Goal: Task Accomplishment & Management: Manage account settings

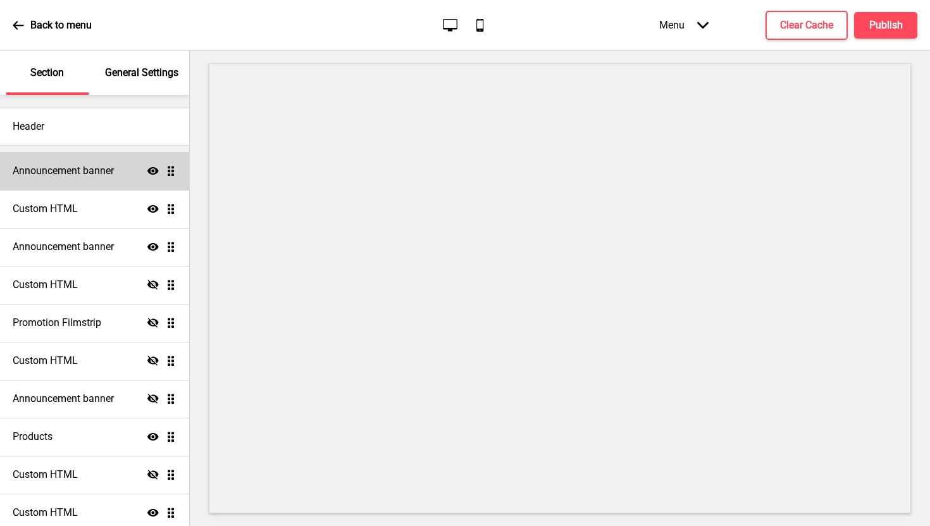
click at [88, 177] on h4 "Announcement banner" at bounding box center [63, 171] width 101 height 14
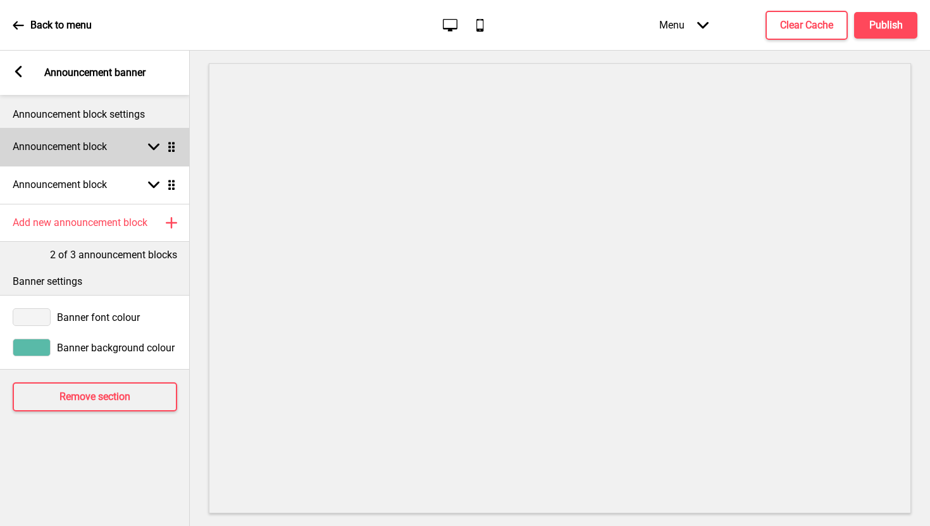
click at [91, 149] on h4 "Announcement block" at bounding box center [60, 147] width 94 height 14
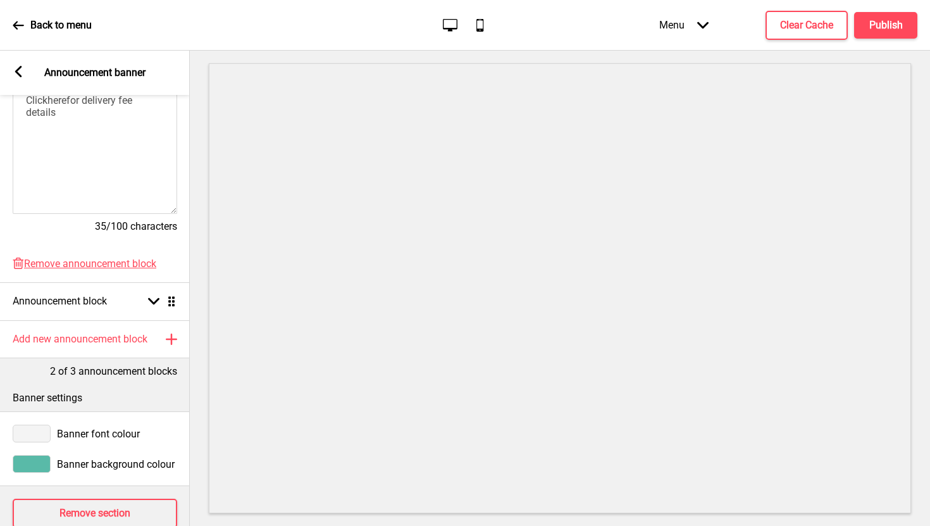
scroll to position [339, 0]
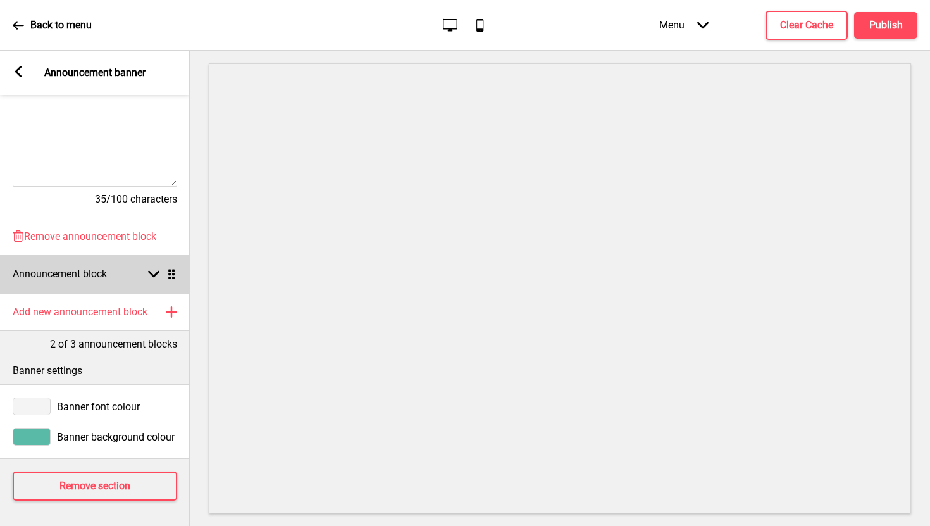
click at [77, 267] on h4 "Announcement block" at bounding box center [60, 274] width 94 height 14
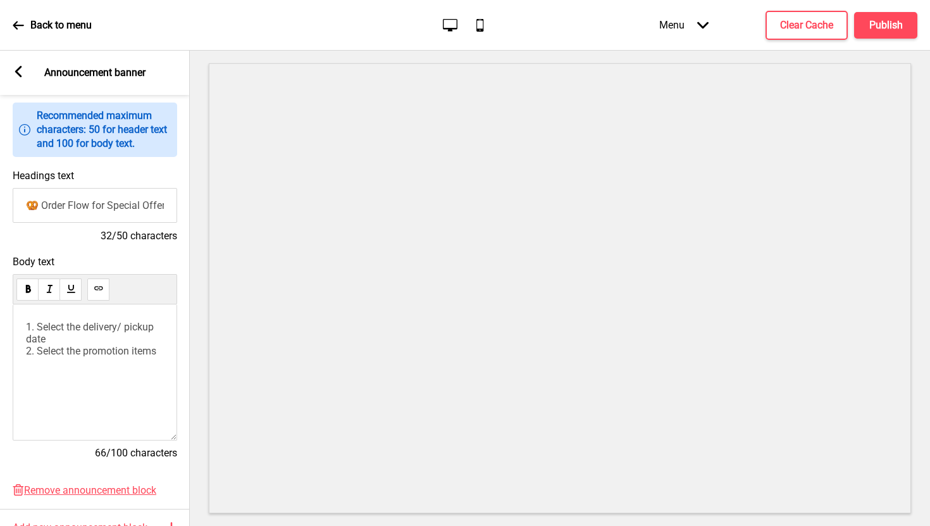
scroll to position [0, 0]
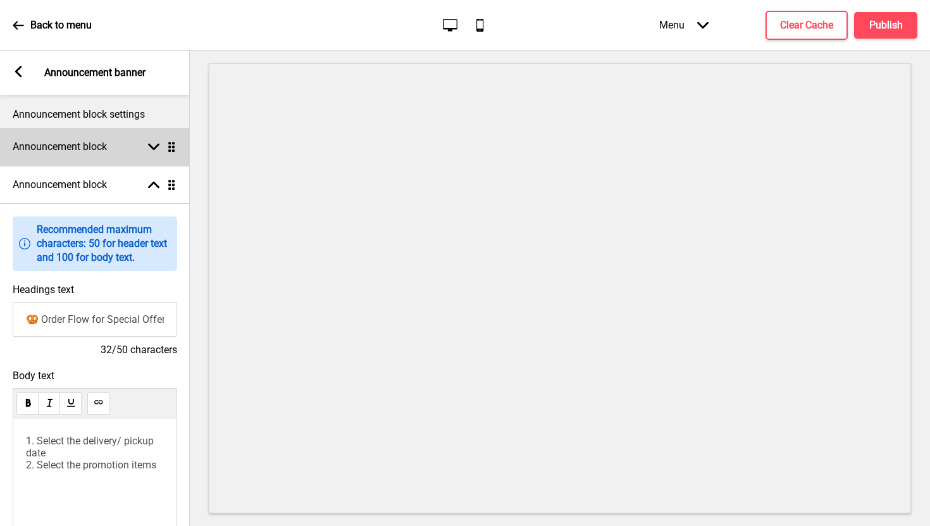
click at [103, 144] on h4 "Announcement block" at bounding box center [60, 147] width 94 height 14
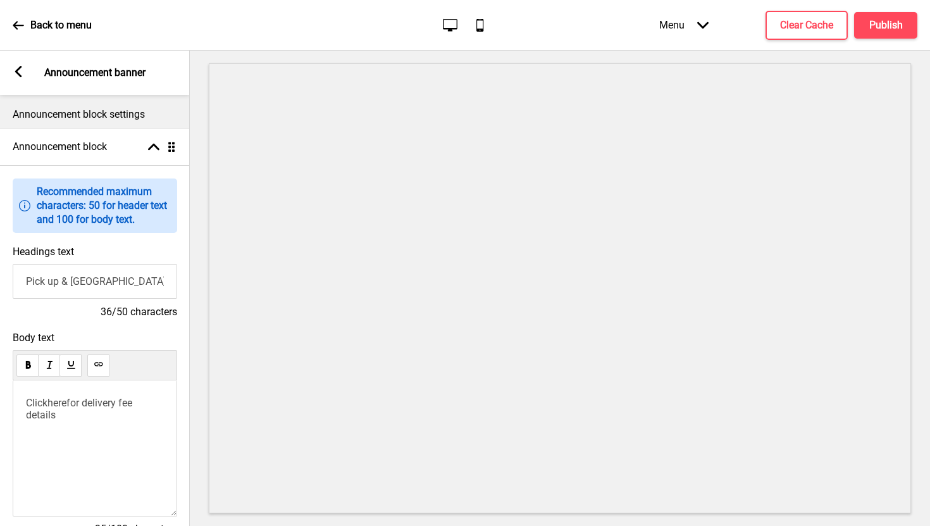
click at [16, 70] on rect at bounding box center [18, 71] width 11 height 11
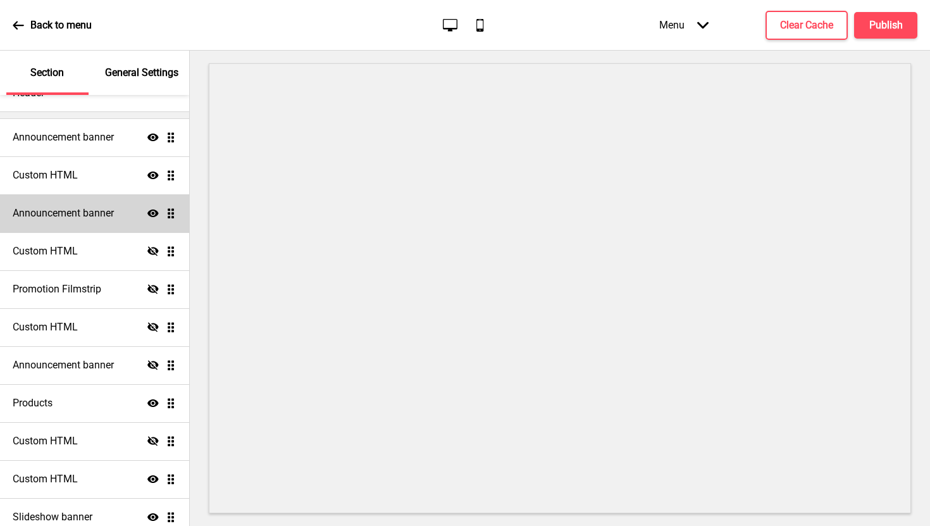
scroll to position [6, 0]
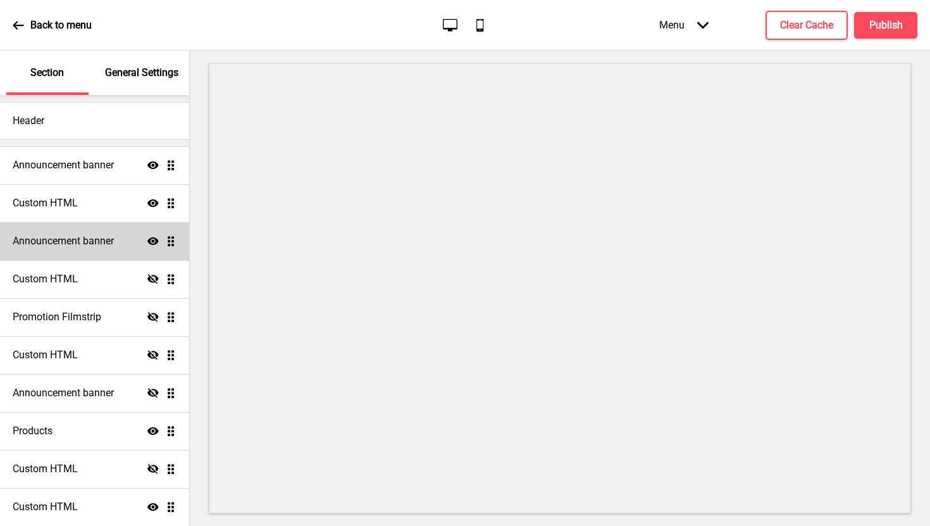
click at [57, 239] on h4 "Announcement banner" at bounding box center [63, 241] width 101 height 14
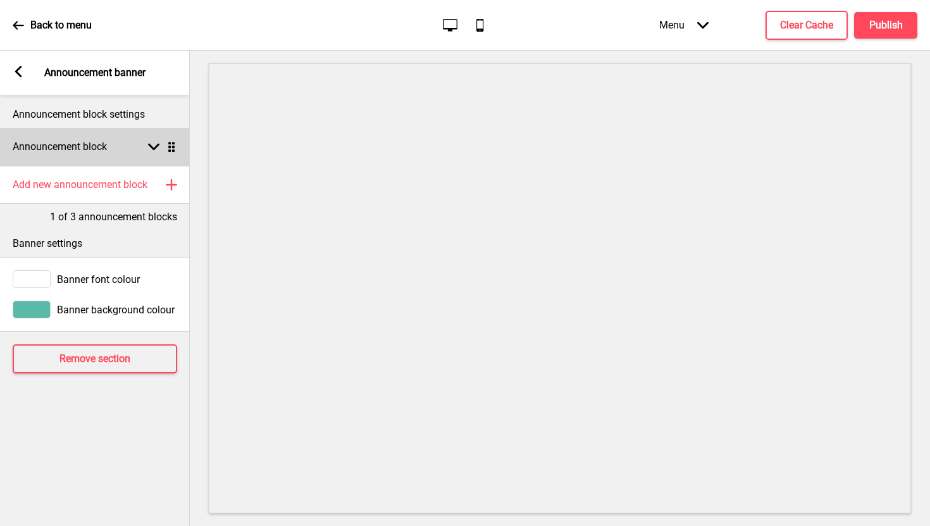
click at [137, 139] on div "Announcement block Arrow down Drag" at bounding box center [95, 147] width 190 height 38
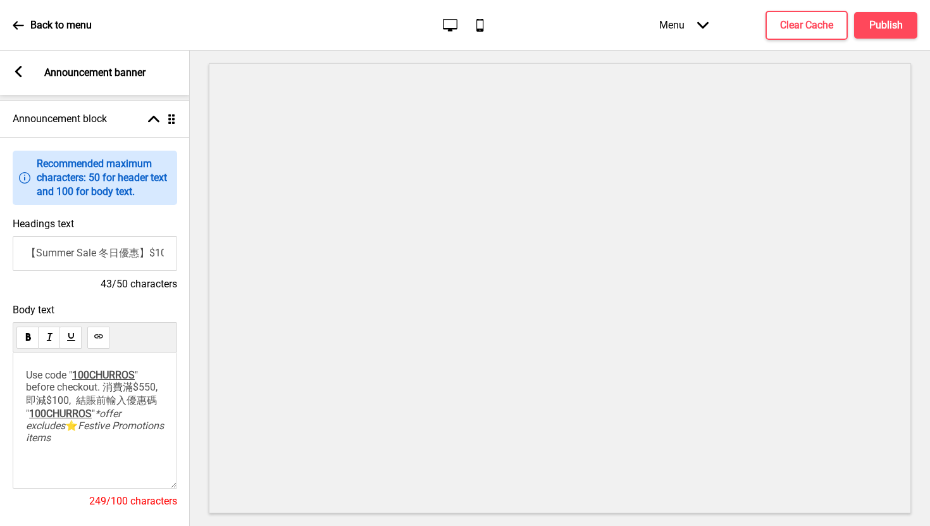
scroll to position [30, 0]
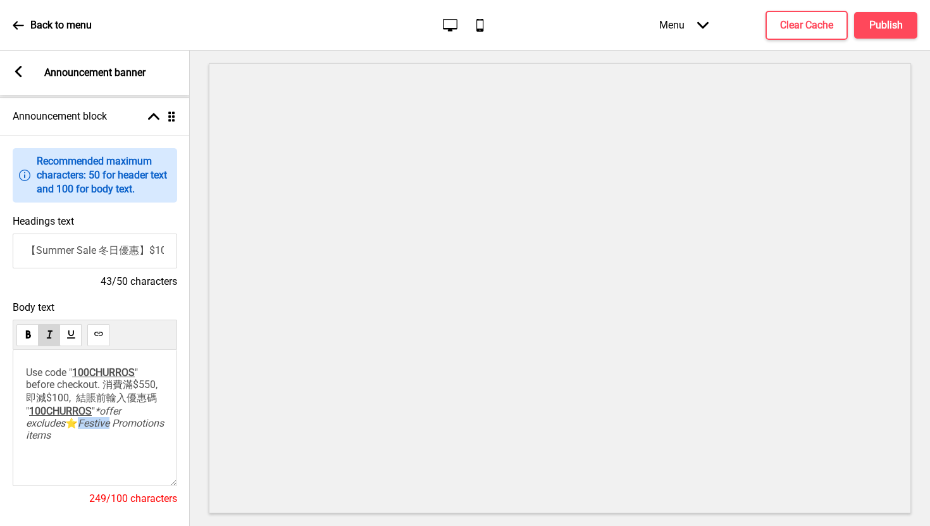
drag, startPoint x: 109, startPoint y: 420, endPoint x: 142, endPoint y: 422, distance: 33.6
click at [142, 422] on span "Festive Promotions items" at bounding box center [96, 429] width 141 height 24
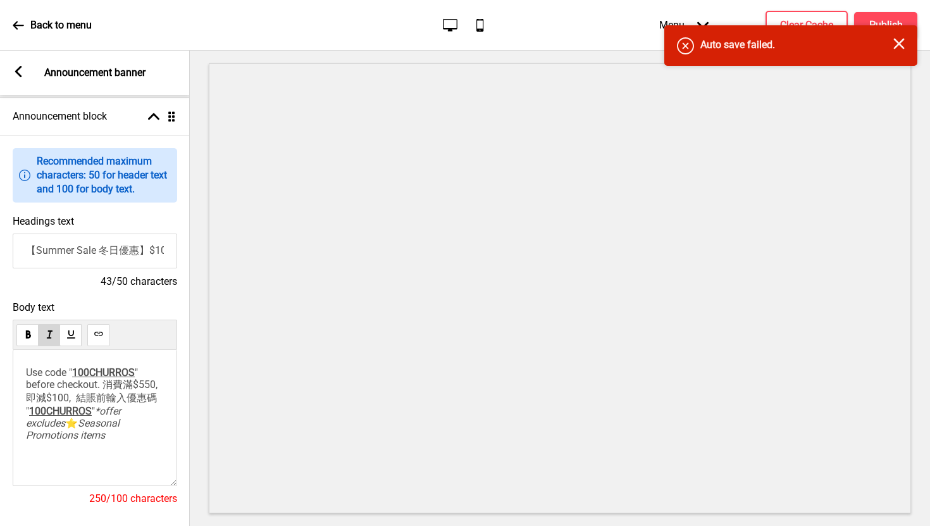
click at [901, 43] on icon "Close" at bounding box center [899, 43] width 11 height 11
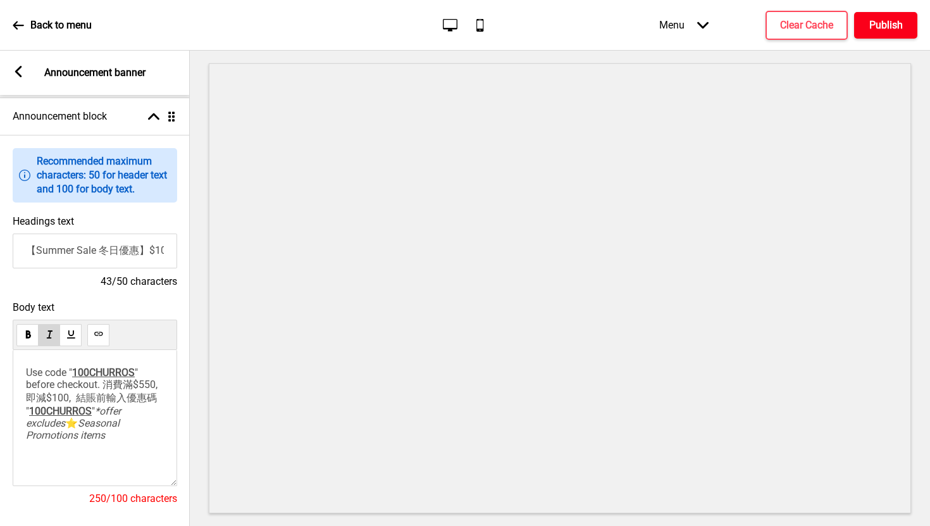
click at [879, 23] on h4 "Publish" at bounding box center [887, 25] width 34 height 14
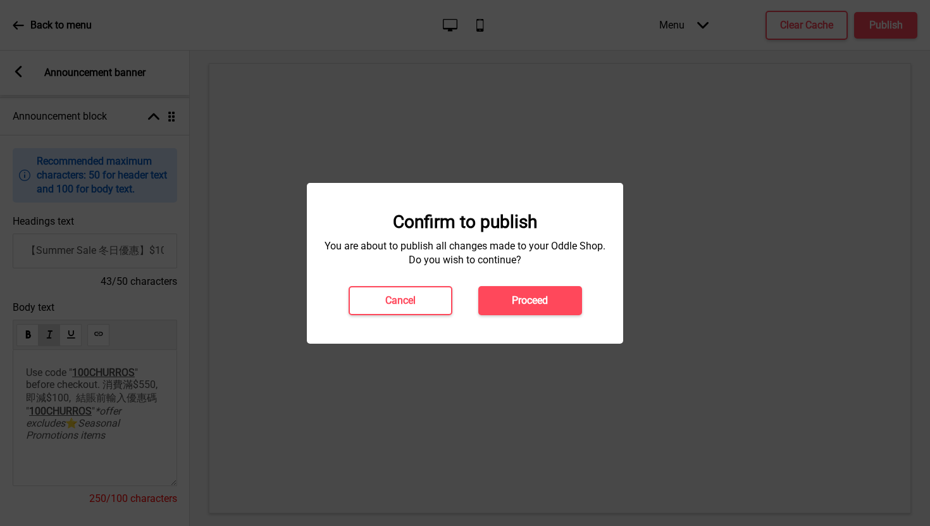
click at [544, 310] on button "Proceed" at bounding box center [531, 300] width 104 height 29
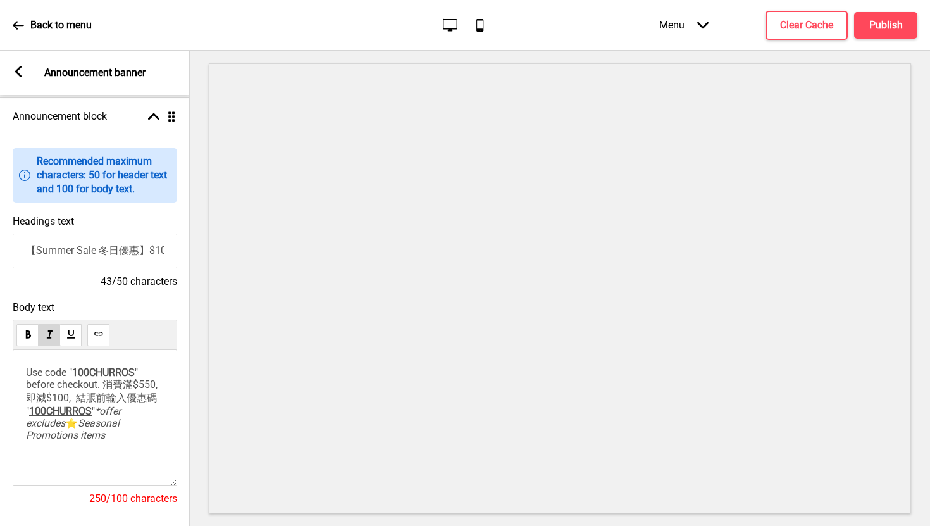
click at [15, 25] on icon at bounding box center [18, 25] width 11 height 8
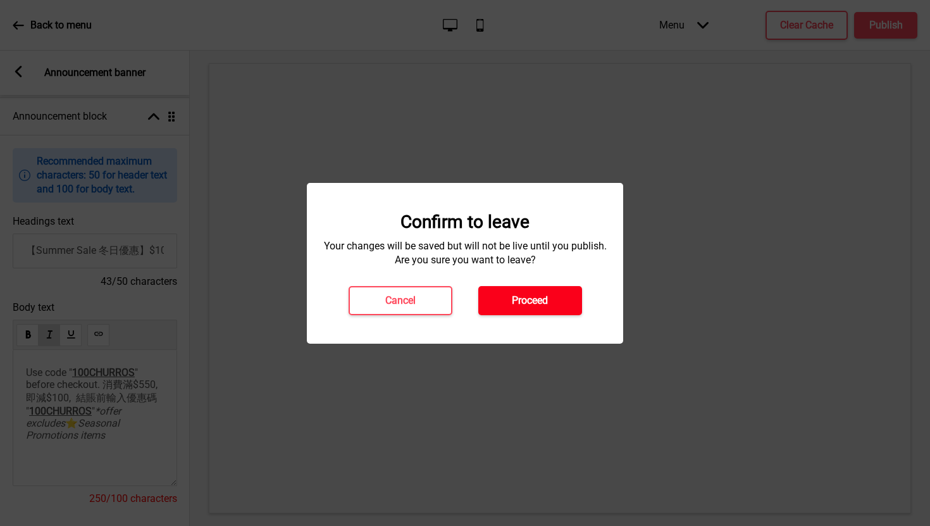
click at [497, 296] on button "Proceed" at bounding box center [531, 300] width 104 height 29
